Goal: Information Seeking & Learning: Find specific page/section

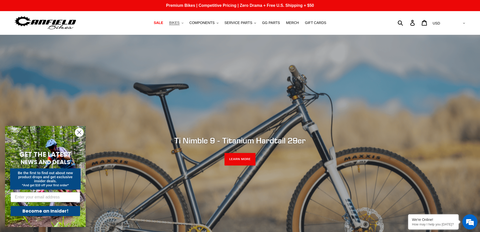
click at [179, 24] on span "BIKES" at bounding box center [174, 23] width 10 height 4
click at [214, 23] on span "COMPONENTS" at bounding box center [202, 23] width 25 height 4
click at [242, 22] on span "SERVICE PARTS" at bounding box center [239, 23] width 28 height 4
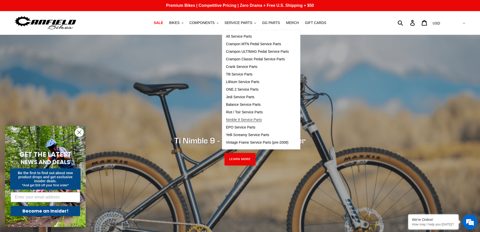
click at [251, 118] on span "Nimble 9 Service Parts" at bounding box center [244, 119] width 36 height 4
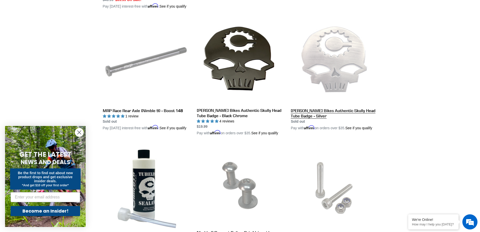
scroll to position [464, 0]
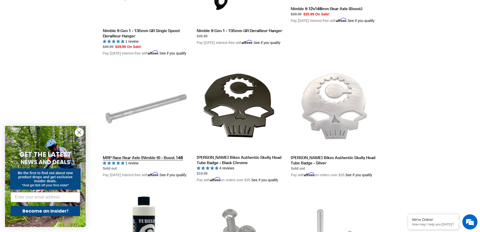
click at [163, 171] on link "MRP Race Rear Axle (Nimble 9) - Boost 148" at bounding box center [146, 121] width 86 height 113
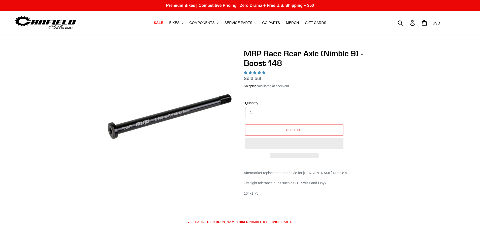
select select "highest-rating"
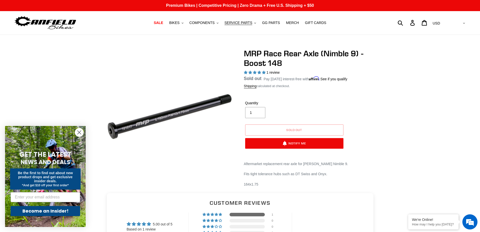
click at [79, 131] on circle "Close dialog" at bounding box center [79, 132] width 8 height 8
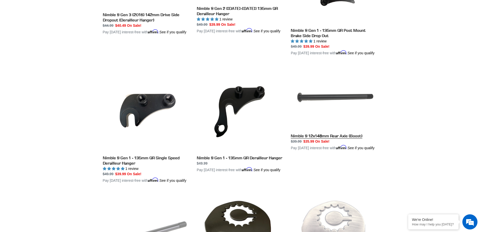
scroll to position [319, 0]
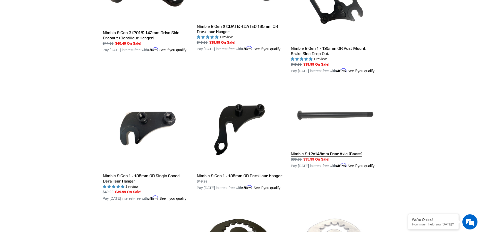
click at [334, 123] on link "Nimble 9 12x148mm Rear Axle (Boost)" at bounding box center [334, 125] width 86 height 86
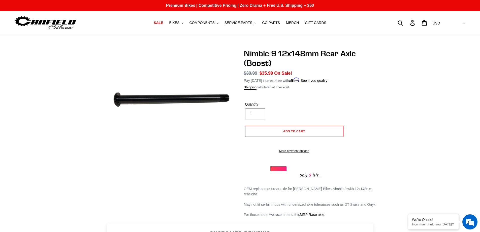
scroll to position [42, 0]
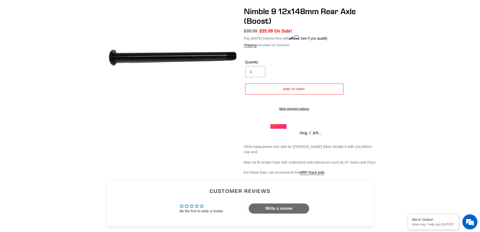
click at [154, 57] on img at bounding box center [170, 57] width 145 height 109
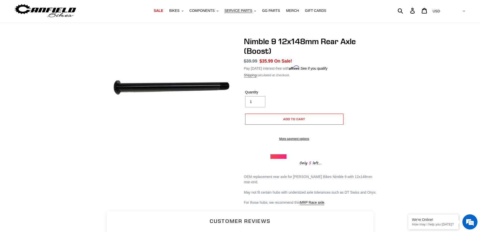
scroll to position [0, 0]
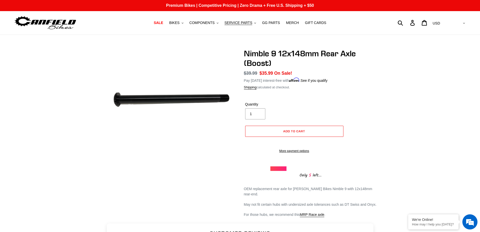
click at [420, 24] on div "Submit Search Log in Cart 0 items Currency AED AFN ALL AMD ANG AUD AWG AZN BAM …" at bounding box center [409, 22] width 113 height 11
click at [421, 22] on div "Submit Search Log in Cart 0 items Currency AED AFN ALL AMD ANG AUD AWG AZN BAM …" at bounding box center [409, 22] width 113 height 11
click at [407, 25] on form "Submit" at bounding box center [380, 22] width 54 height 11
type input "axle"
click at [403, 23] on icon "submit" at bounding box center [401, 23] width 6 height 6
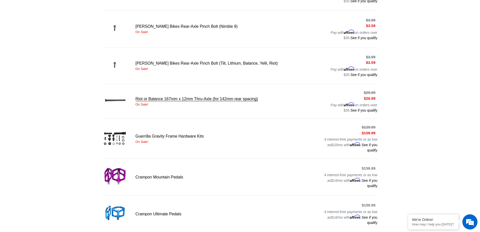
click at [172, 98] on link "Riot or Balance 167mm x 12mm Thru-Axle (for 142mm rear spacing)" at bounding box center [240, 101] width 275 height 23
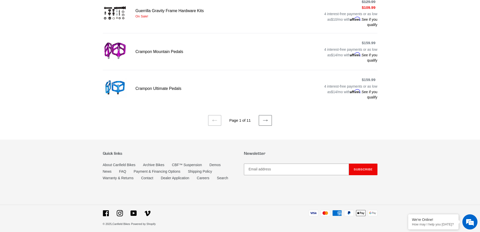
scroll to position [368, 0]
click at [269, 118] on link "Next page" at bounding box center [265, 119] width 13 height 11
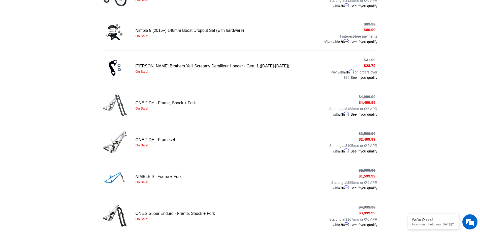
scroll to position [294, 0]
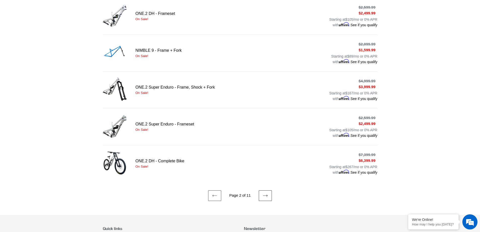
click at [265, 193] on icon at bounding box center [265, 195] width 5 height 5
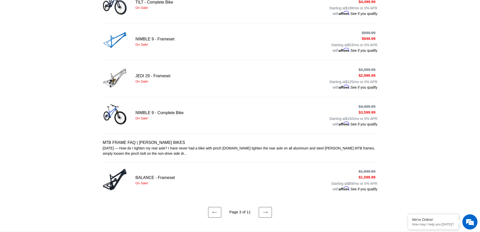
scroll to position [336, 0]
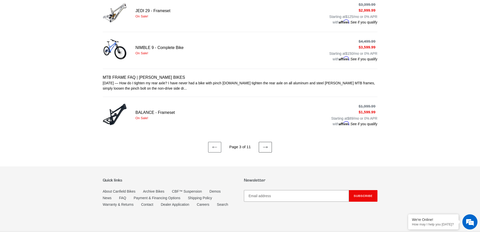
click at [269, 144] on link "Next page" at bounding box center [265, 147] width 13 height 11
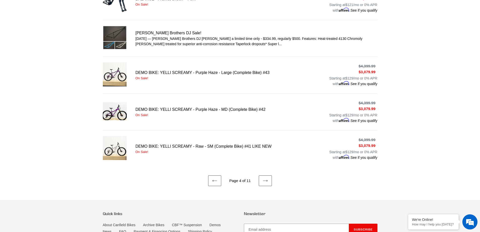
scroll to position [372, 0]
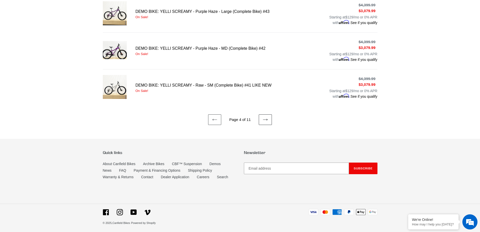
click at [265, 118] on icon at bounding box center [265, 119] width 5 height 5
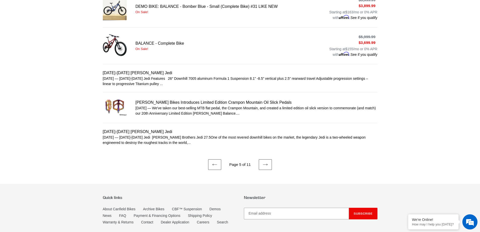
scroll to position [294, 0]
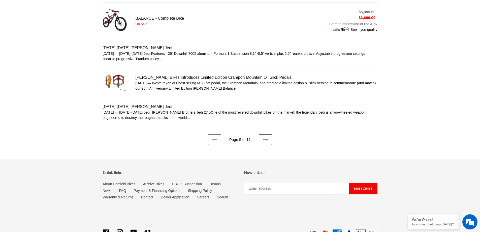
click at [267, 140] on icon at bounding box center [265, 139] width 5 height 5
